Goal: Find specific page/section: Find specific page/section

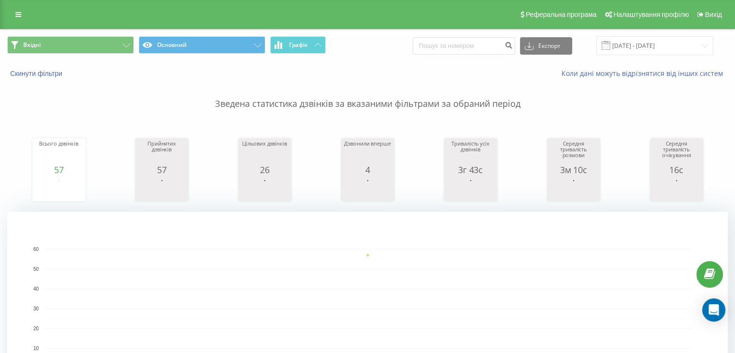
click at [95, 59] on div "Вхідні Основний Графік Експорт .csv .xls .xlsx 19.08.2025 - 19.08.2025" at bounding box center [367, 45] width 734 height 32
click at [93, 49] on button "Вхідні" at bounding box center [70, 44] width 127 height 17
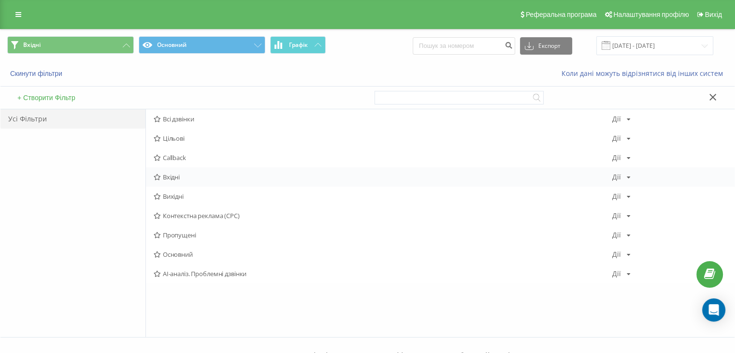
click at [194, 175] on span "Вхідні" at bounding box center [383, 176] width 459 height 7
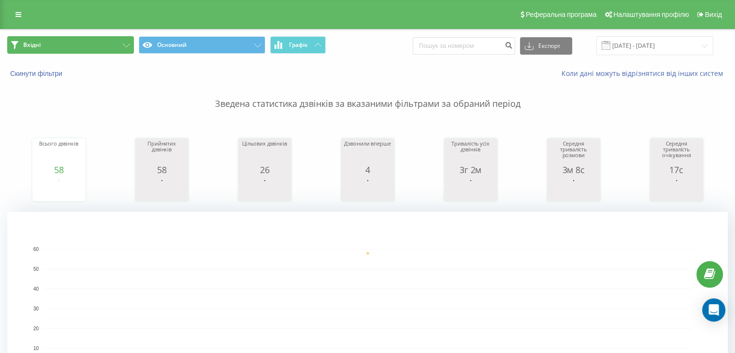
click at [104, 41] on button "Вхідні" at bounding box center [70, 44] width 127 height 17
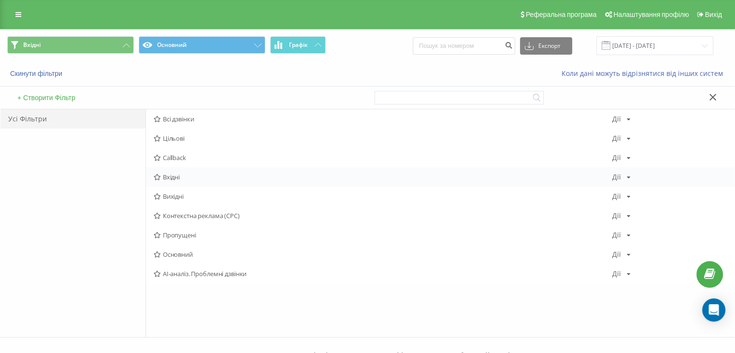
click at [186, 177] on span "Вхідні" at bounding box center [383, 176] width 459 height 7
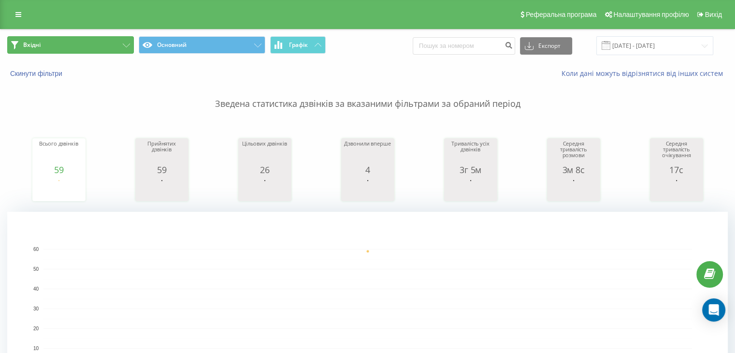
click at [99, 36] on button "Вхідні" at bounding box center [70, 44] width 127 height 17
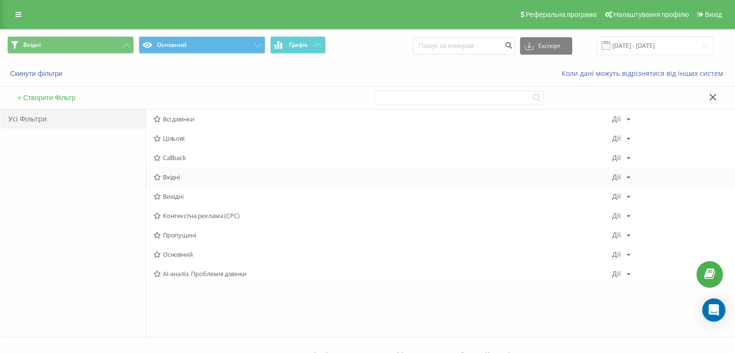
click at [175, 175] on span "Вхідні" at bounding box center [383, 176] width 459 height 7
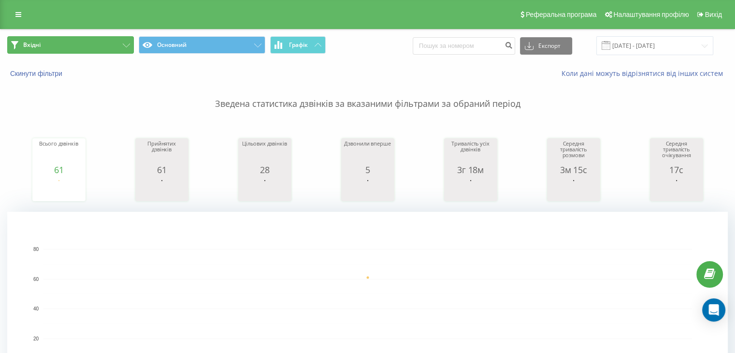
click at [104, 40] on button "Вхідні" at bounding box center [70, 44] width 127 height 17
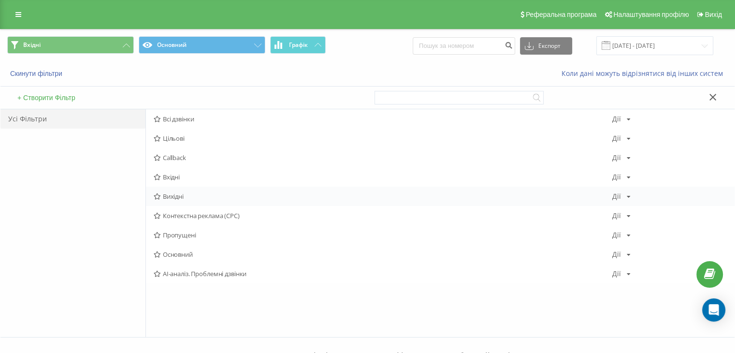
click at [180, 190] on div "Вихідні Дії Редагувати Копіювати Видалити За замовчуванням Поділитися" at bounding box center [440, 196] width 589 height 19
click at [180, 196] on span "Вихідні" at bounding box center [383, 196] width 459 height 7
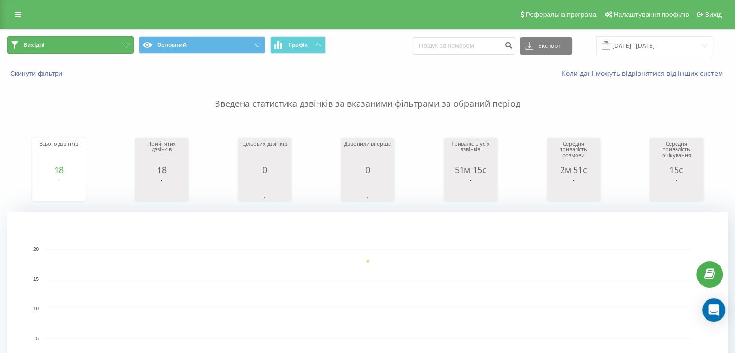
click at [108, 46] on button "Вихідні" at bounding box center [70, 44] width 127 height 17
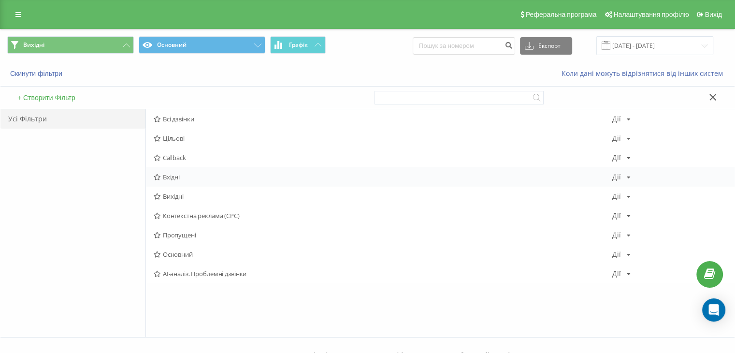
click at [162, 174] on span "Вхідні" at bounding box center [383, 176] width 459 height 7
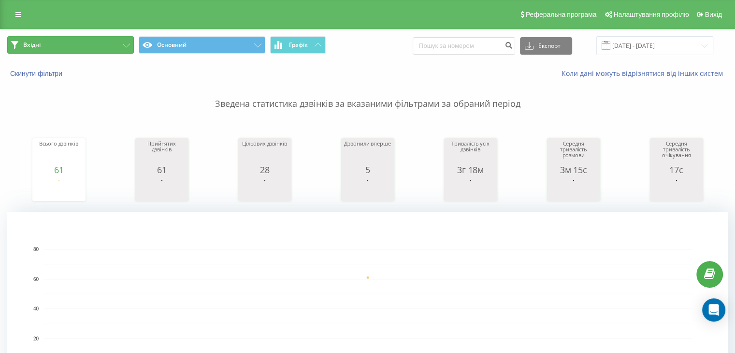
click at [85, 36] on button "Вхідні" at bounding box center [70, 44] width 127 height 17
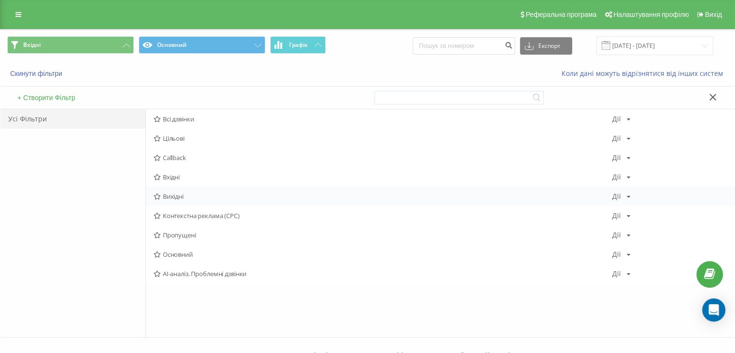
click at [192, 195] on span "Вихідні" at bounding box center [383, 196] width 459 height 7
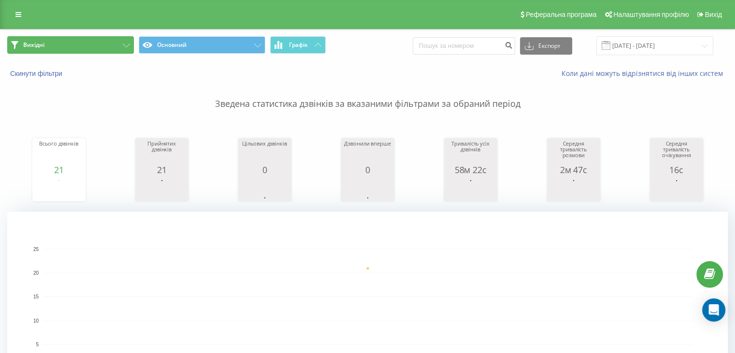
click at [104, 49] on button "Вихідні" at bounding box center [70, 44] width 127 height 17
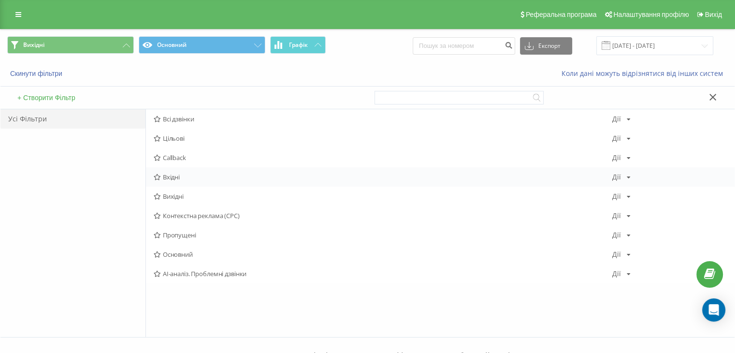
click at [169, 176] on span "Вхідні" at bounding box center [383, 176] width 459 height 7
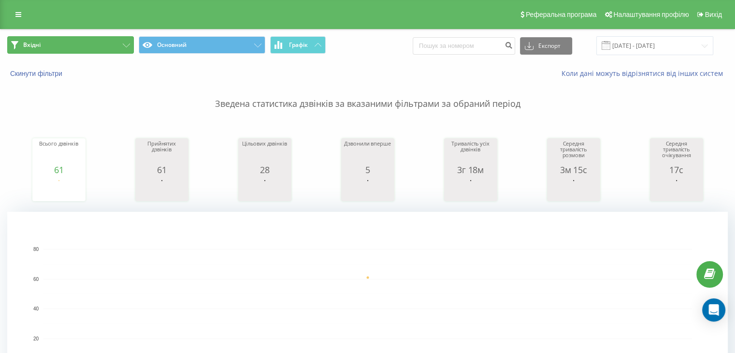
click at [97, 51] on button "Вхідні" at bounding box center [70, 44] width 127 height 17
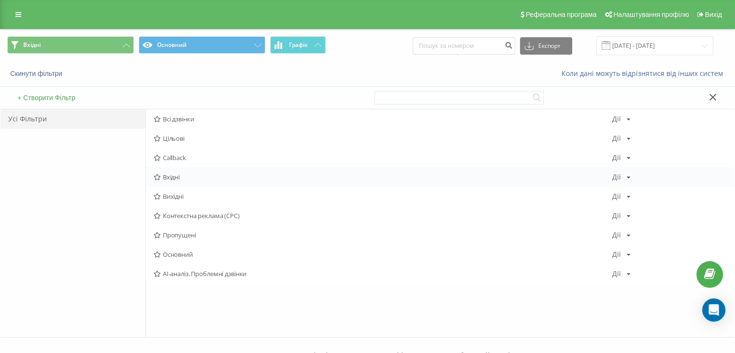
click at [175, 176] on span "Вхідні" at bounding box center [383, 176] width 459 height 7
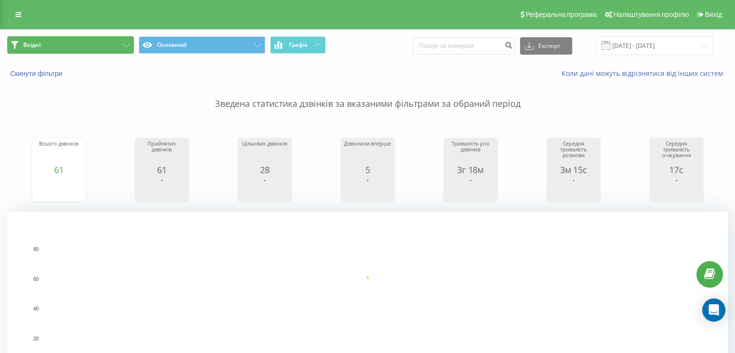
click at [80, 44] on button "Вхідні" at bounding box center [70, 44] width 127 height 17
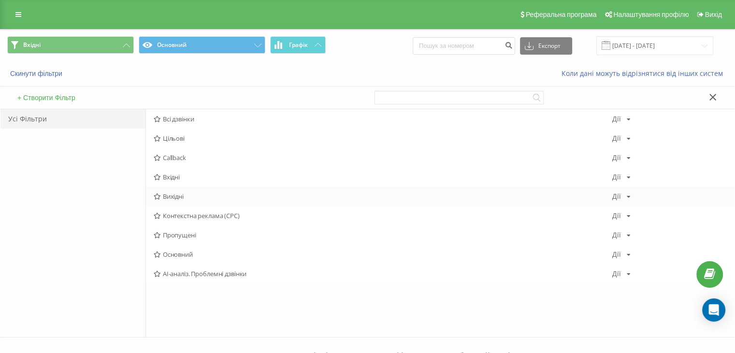
click at [175, 201] on div "Вихідні Дії Редагувати Копіювати Видалити За замовчуванням Поділитися" at bounding box center [440, 196] width 589 height 19
click at [175, 200] on span "Вихідні" at bounding box center [383, 196] width 459 height 7
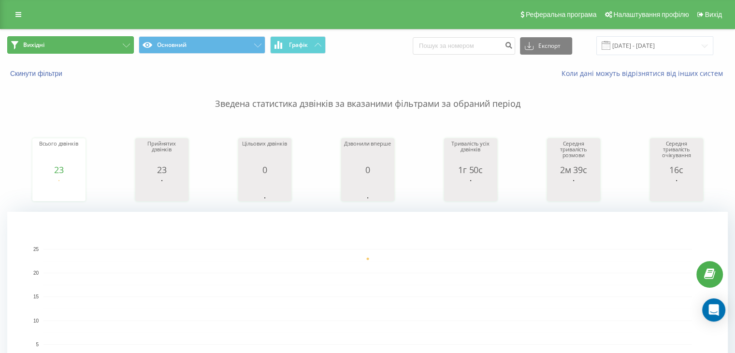
click at [89, 45] on button "Вихідні" at bounding box center [70, 44] width 127 height 17
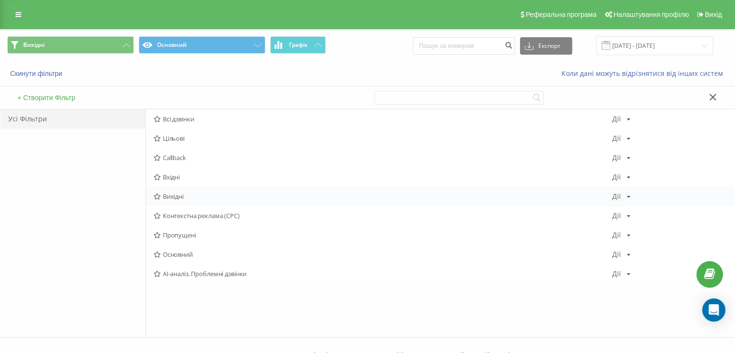
click at [182, 194] on span "Вихідні" at bounding box center [383, 196] width 459 height 7
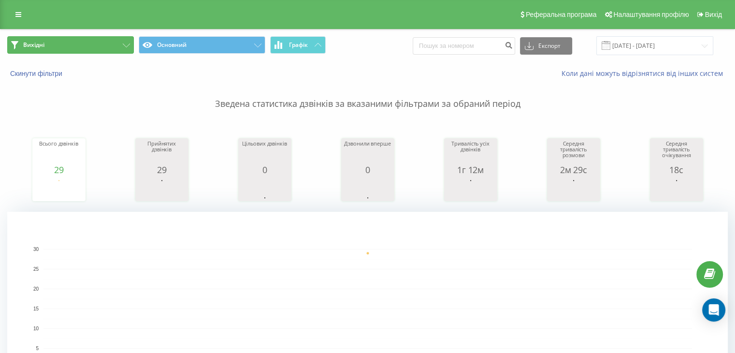
click at [87, 36] on button "Вихідні" at bounding box center [70, 44] width 127 height 17
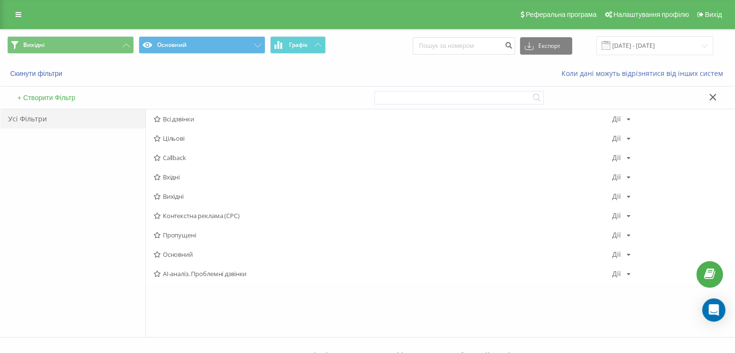
click at [181, 195] on span "Вихідні" at bounding box center [383, 196] width 459 height 7
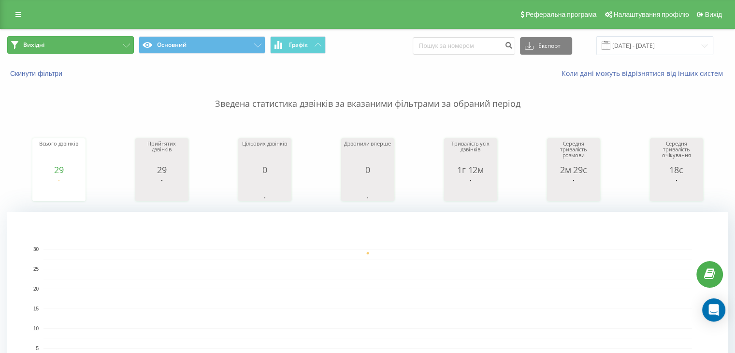
click at [101, 49] on button "Вихідні" at bounding box center [70, 44] width 127 height 17
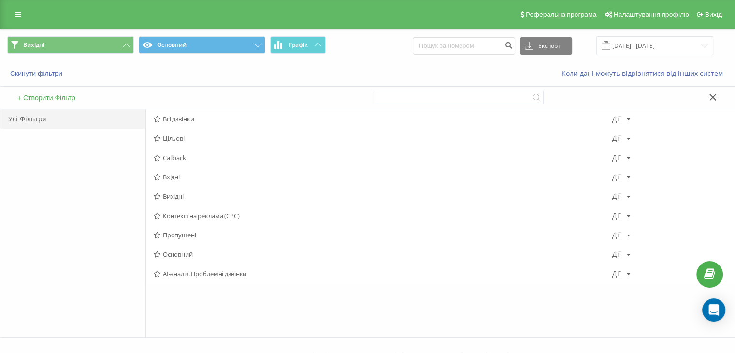
click at [178, 198] on span "Вихідні" at bounding box center [383, 196] width 459 height 7
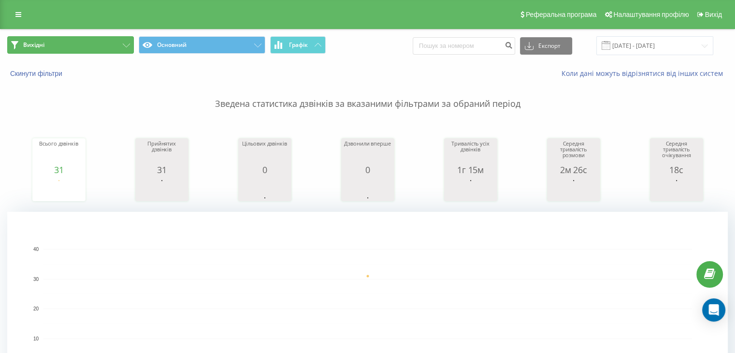
click at [110, 47] on button "Вихідні" at bounding box center [70, 44] width 127 height 17
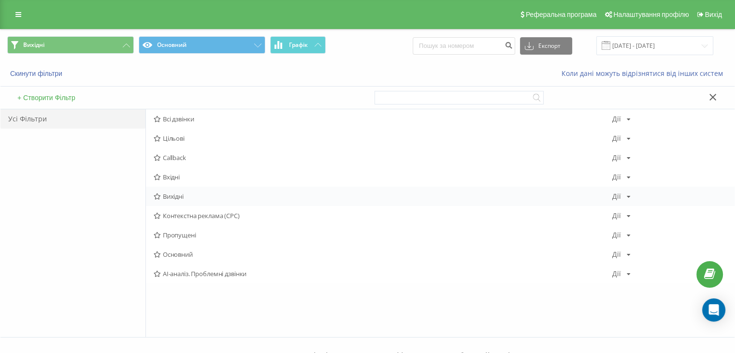
click at [175, 195] on span "Вихідні" at bounding box center [383, 196] width 459 height 7
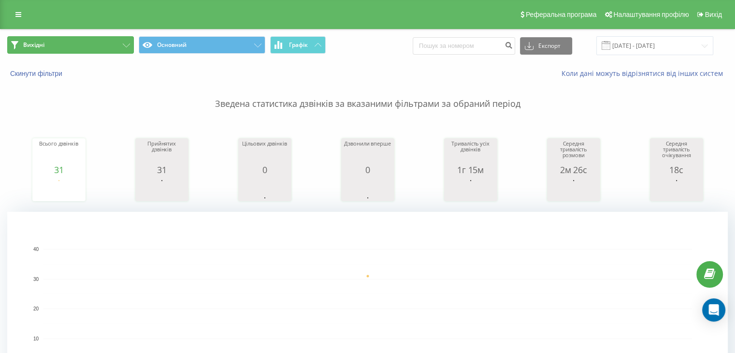
click at [119, 48] on button "Вихідні" at bounding box center [70, 44] width 127 height 17
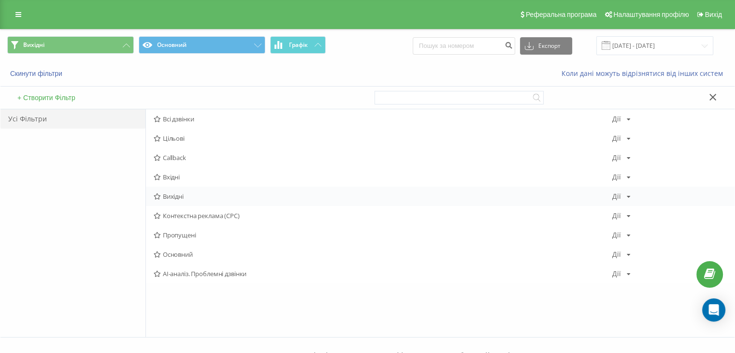
click at [178, 188] on div "Всі дзвінки Дії Редагувати Копіювати Видалити За замовчуванням Поділитися Цільо…" at bounding box center [440, 196] width 589 height 174
click at [178, 193] on span "Вихідні" at bounding box center [383, 196] width 459 height 7
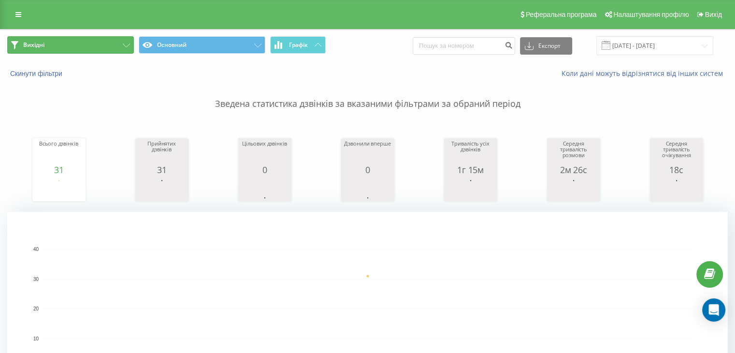
click at [93, 49] on button "Вихідні" at bounding box center [70, 44] width 127 height 17
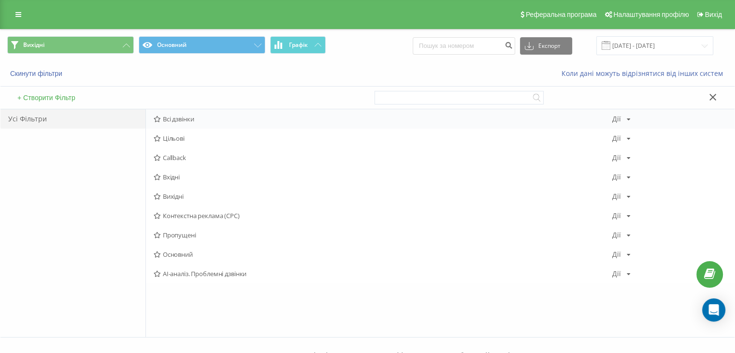
click at [176, 120] on span "Всі дзвінки" at bounding box center [383, 118] width 459 height 7
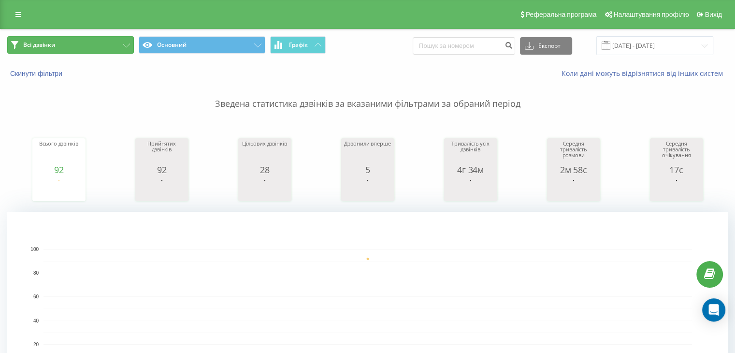
click at [84, 47] on button "Всі дзвінки" at bounding box center [70, 44] width 127 height 17
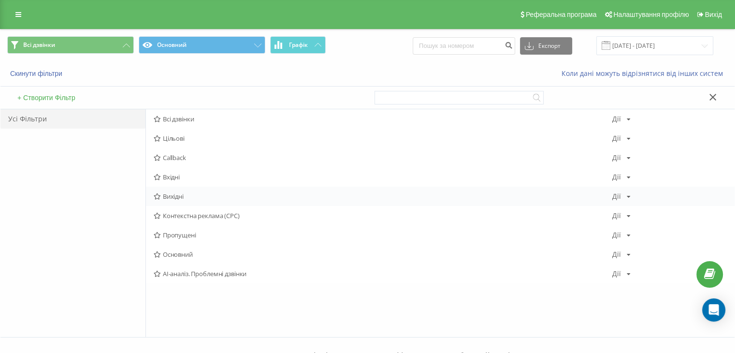
click at [166, 190] on div "Вихідні Дії Редагувати Копіювати Видалити За замовчуванням Поділитися" at bounding box center [440, 196] width 589 height 19
click at [170, 194] on span "Вихідні" at bounding box center [383, 196] width 459 height 7
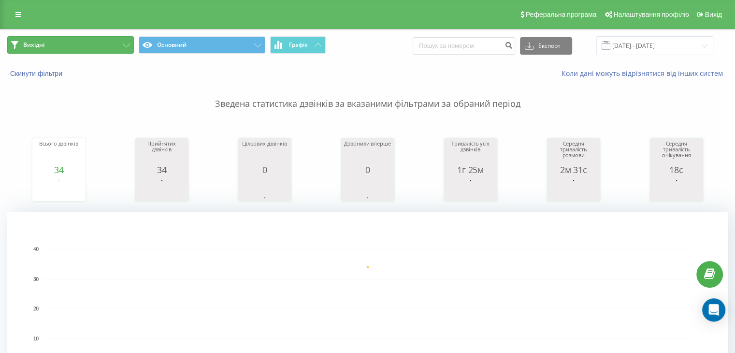
click at [87, 38] on button "Вихідні" at bounding box center [70, 44] width 127 height 17
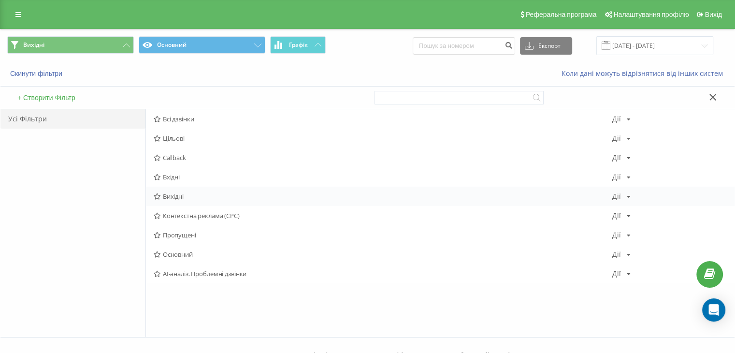
click at [186, 194] on span "Вихідні" at bounding box center [383, 196] width 459 height 7
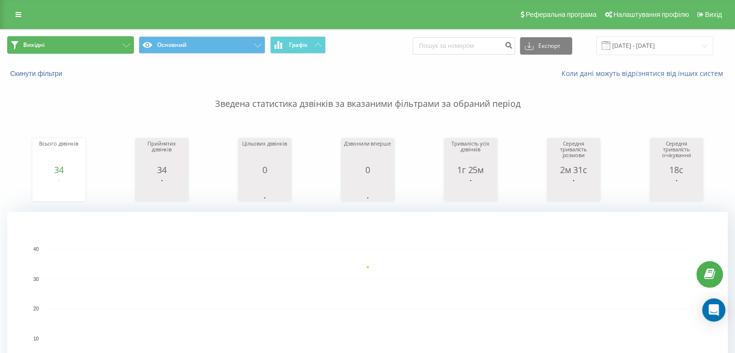
click at [112, 50] on button "Вихідні" at bounding box center [70, 44] width 127 height 17
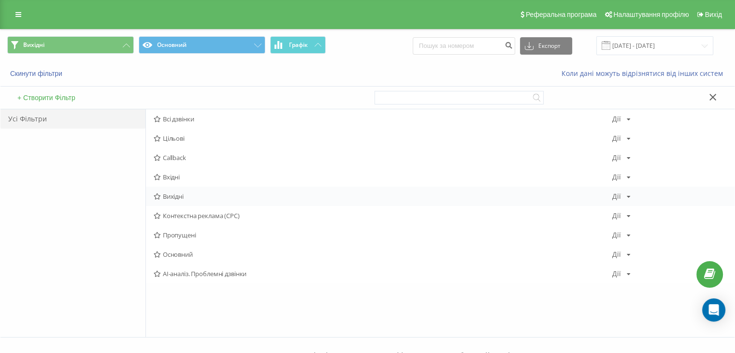
click at [194, 194] on span "Вихідні" at bounding box center [383, 196] width 459 height 7
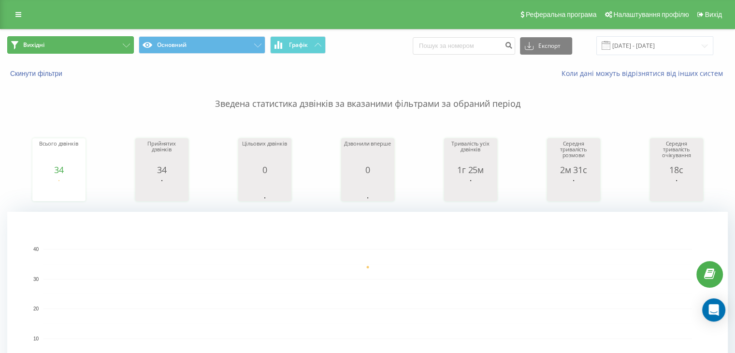
click at [106, 43] on button "Вихідні" at bounding box center [70, 44] width 127 height 17
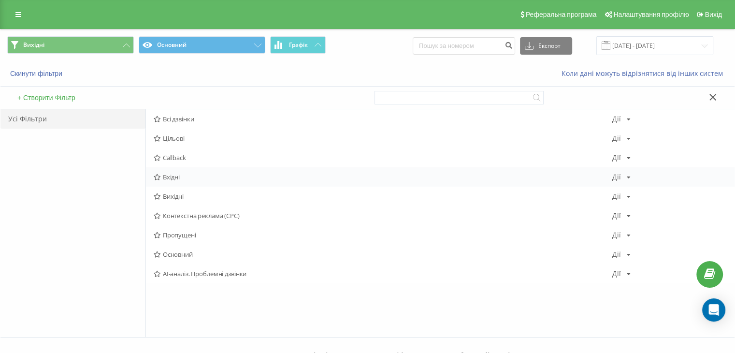
click at [171, 173] on span "Вхідні" at bounding box center [383, 176] width 459 height 7
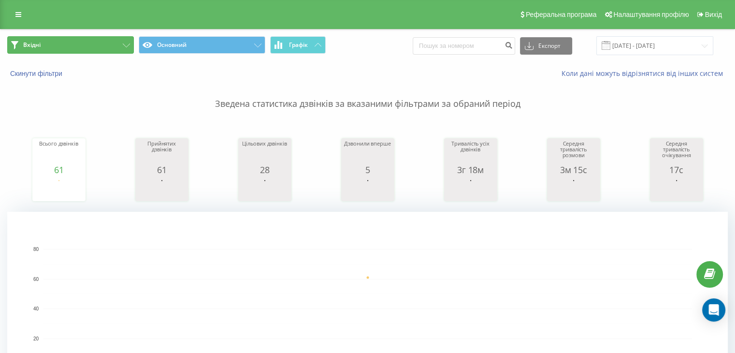
click at [121, 43] on button "Вхідні" at bounding box center [70, 44] width 127 height 17
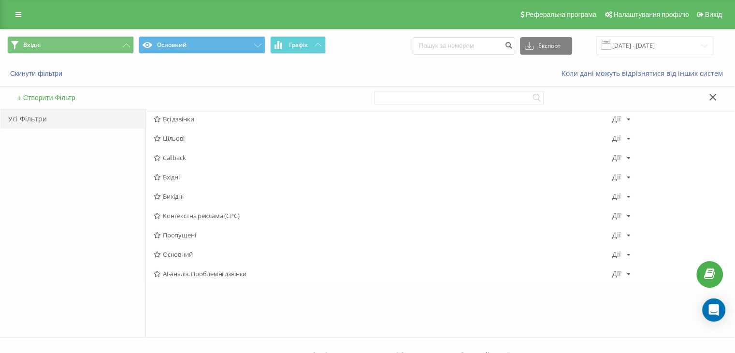
click at [184, 195] on span "Вихідні" at bounding box center [383, 196] width 459 height 7
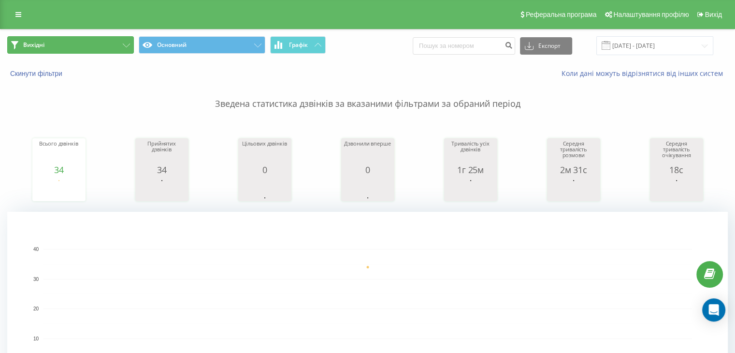
click at [85, 51] on button "Вихідні" at bounding box center [70, 44] width 127 height 17
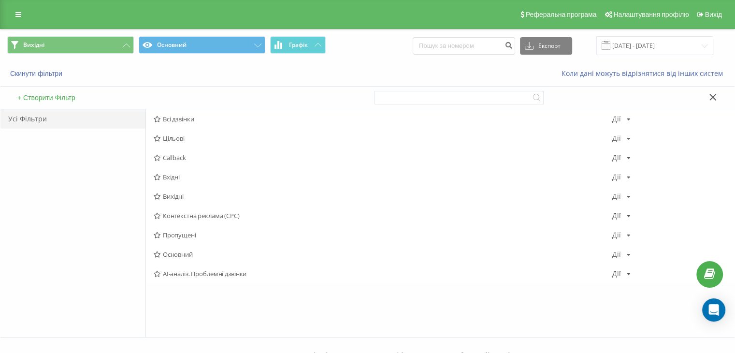
drag, startPoint x: 192, startPoint y: 194, endPoint x: 189, endPoint y: 172, distance: 22.4
click at [191, 194] on span "Вихідні" at bounding box center [383, 196] width 459 height 7
